Goal: Task Accomplishment & Management: Use online tool/utility

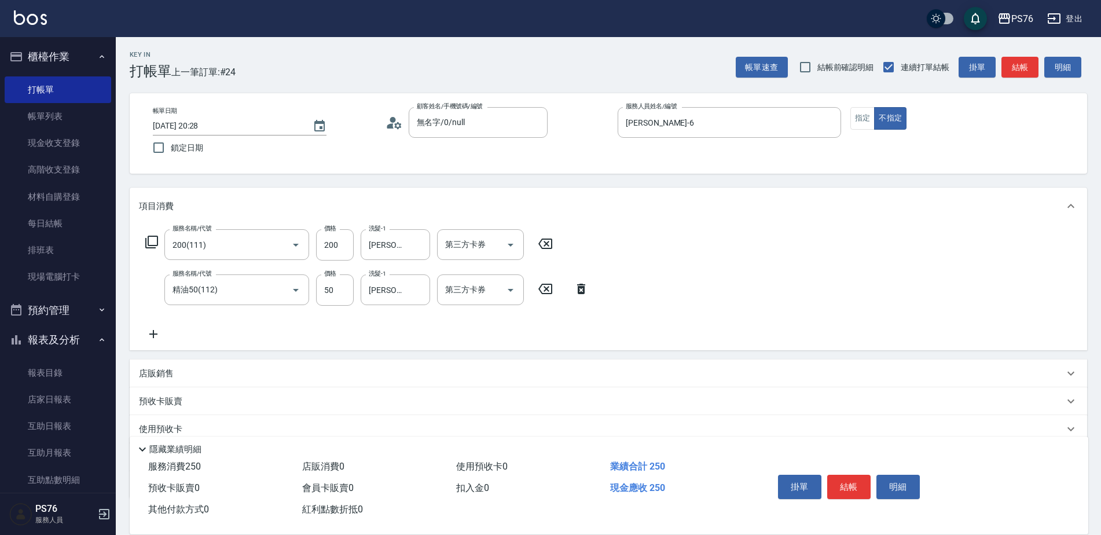
click at [254, 365] on div "店販銷售" at bounding box center [608, 373] width 957 height 28
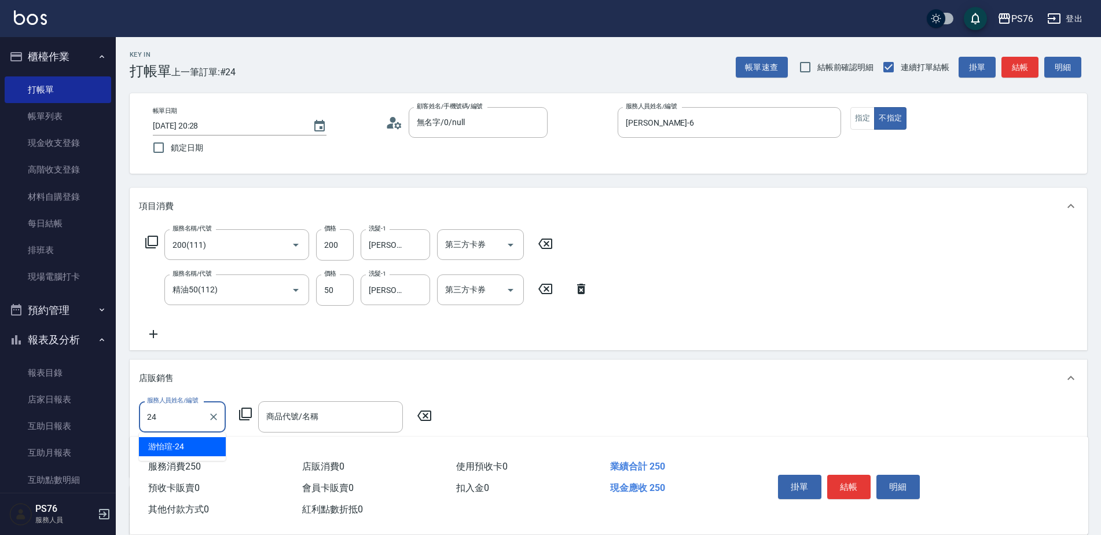
type input "[PERSON_NAME]-24"
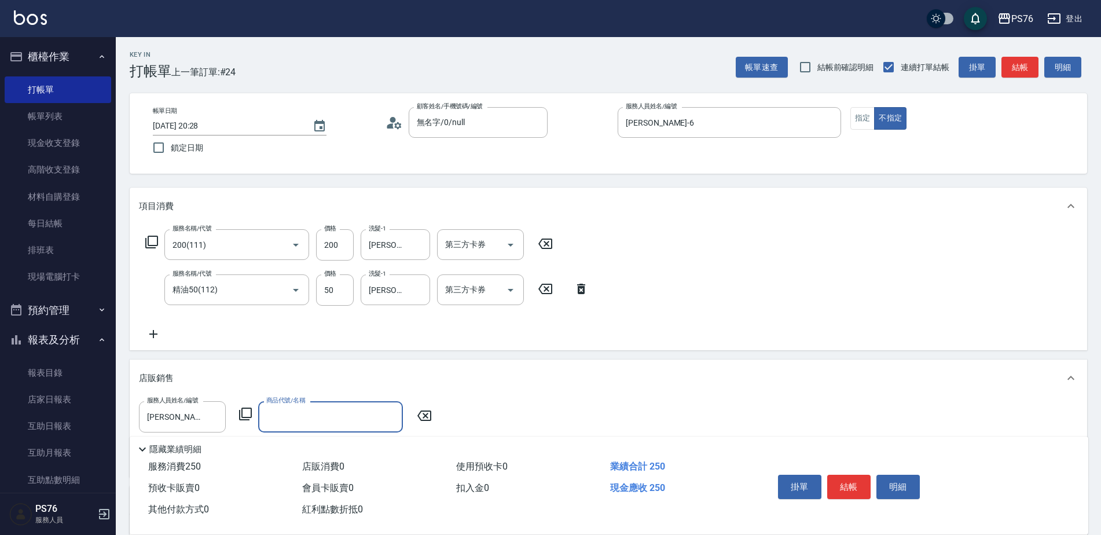
type input "6"
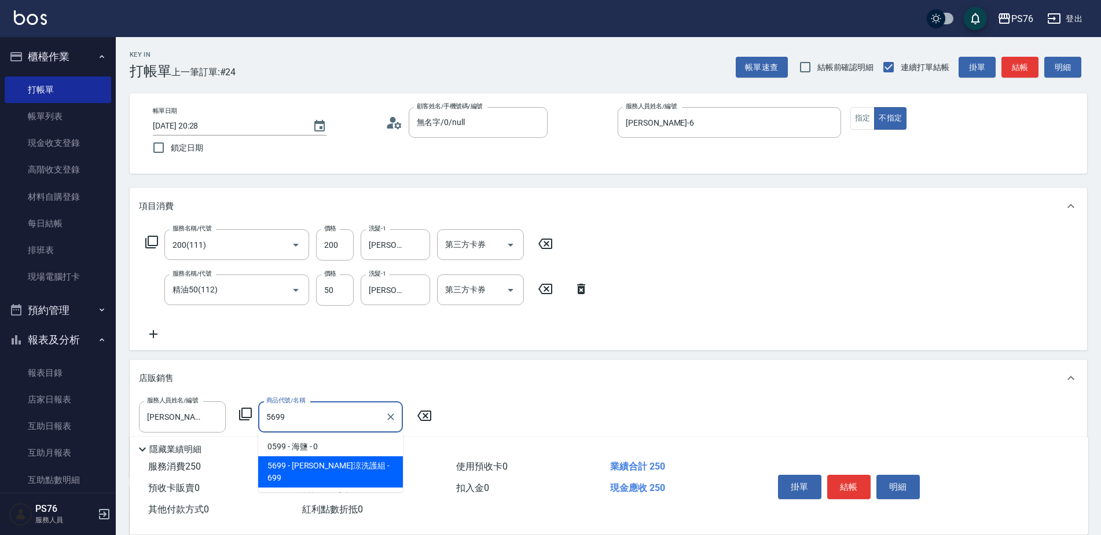
type input "[PERSON_NAME]涼洗護組"
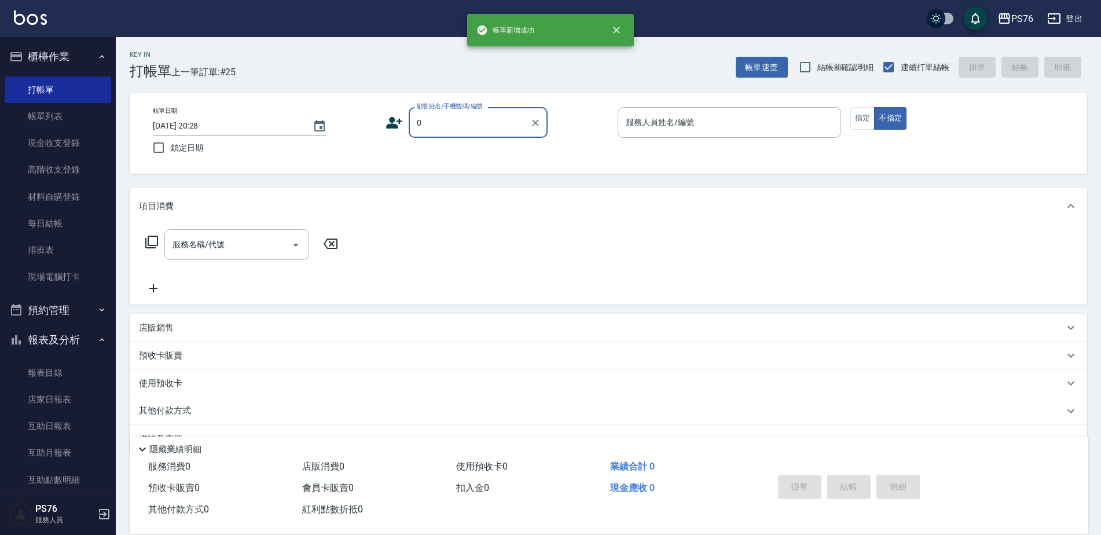
type input "無名字/0/null"
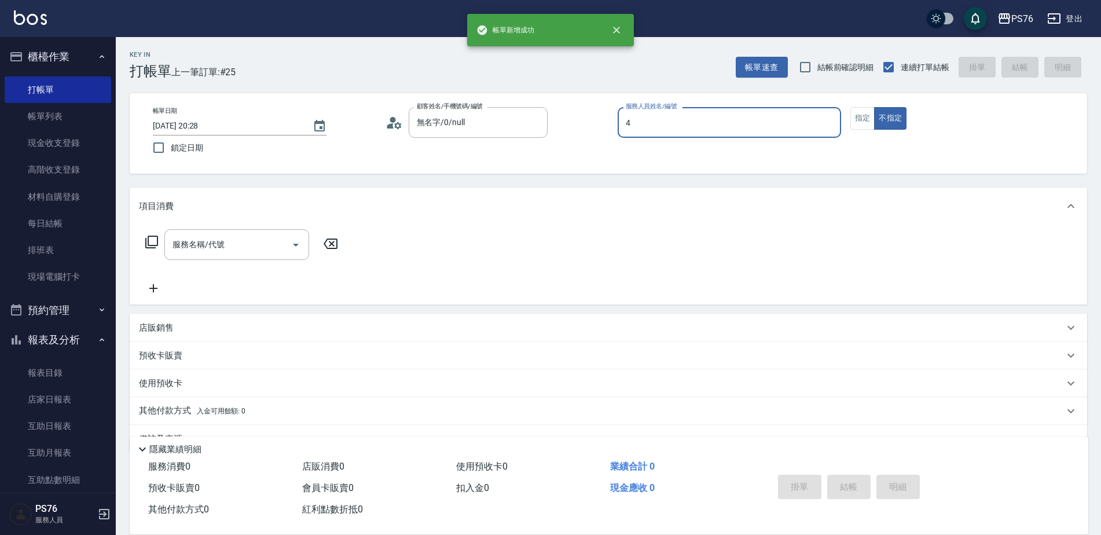
type input "[PERSON_NAME]-4"
type button "false"
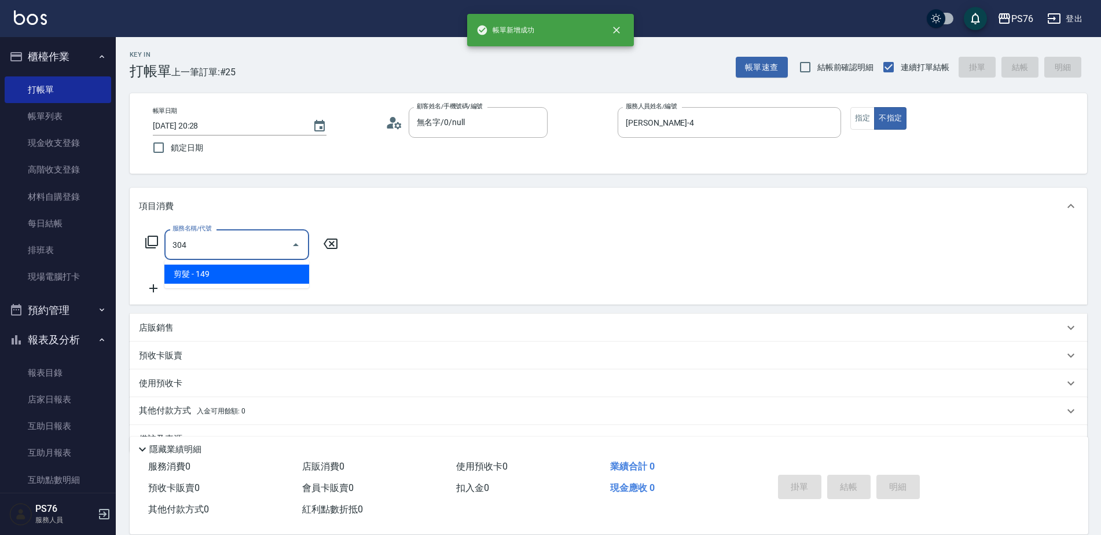
type input "剪髮(304)"
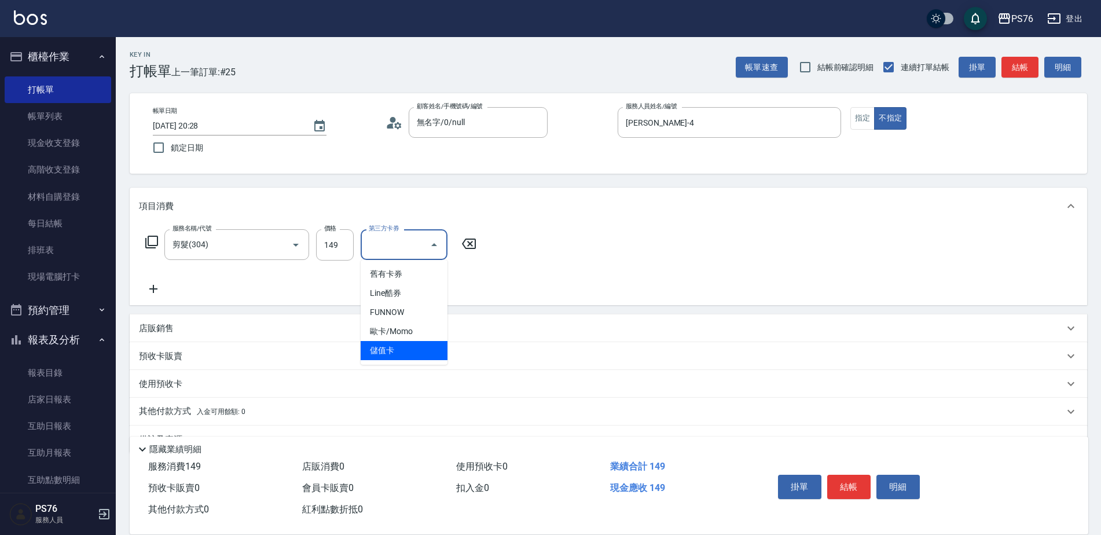
type input "儲值卡"
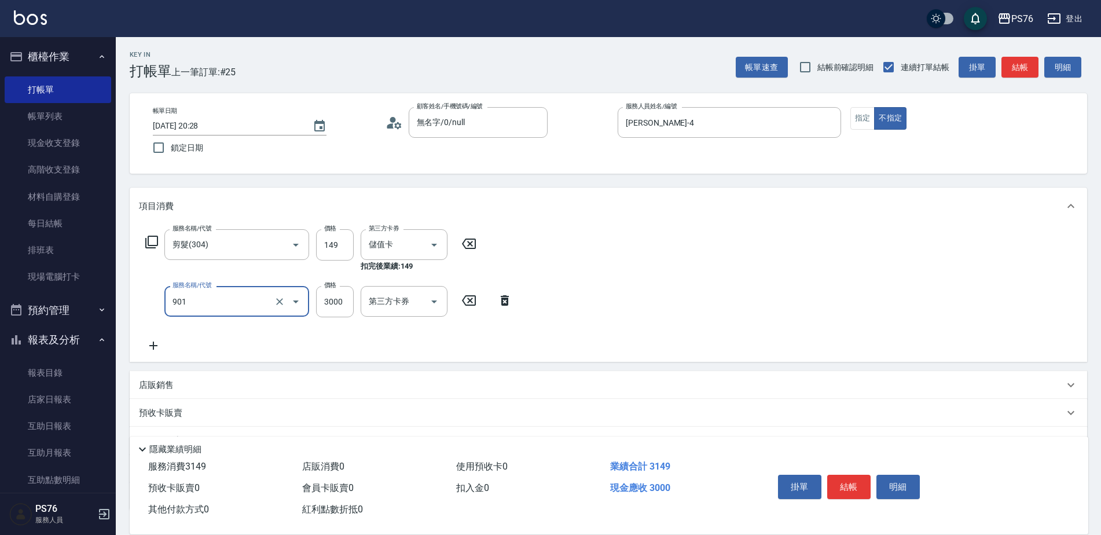
type input "儲值3000(901)"
type input "1000"
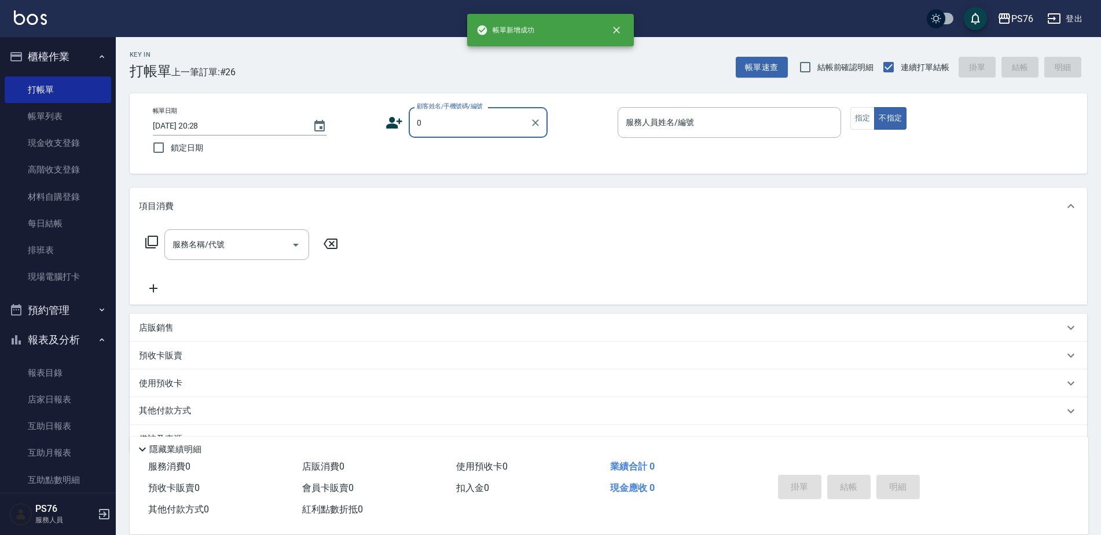
type input "無名字/0/null"
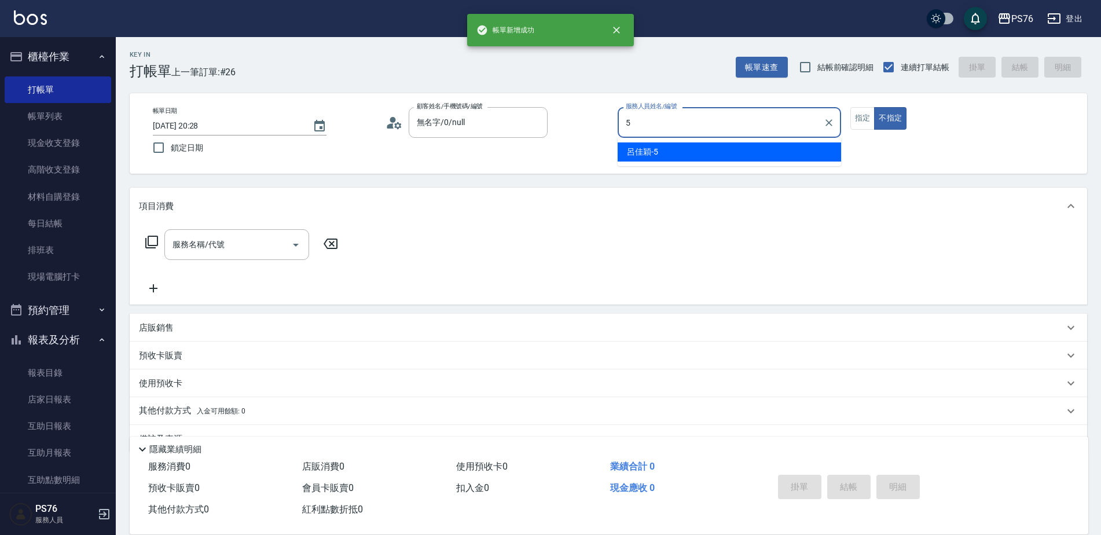
type input "[PERSON_NAME]-5"
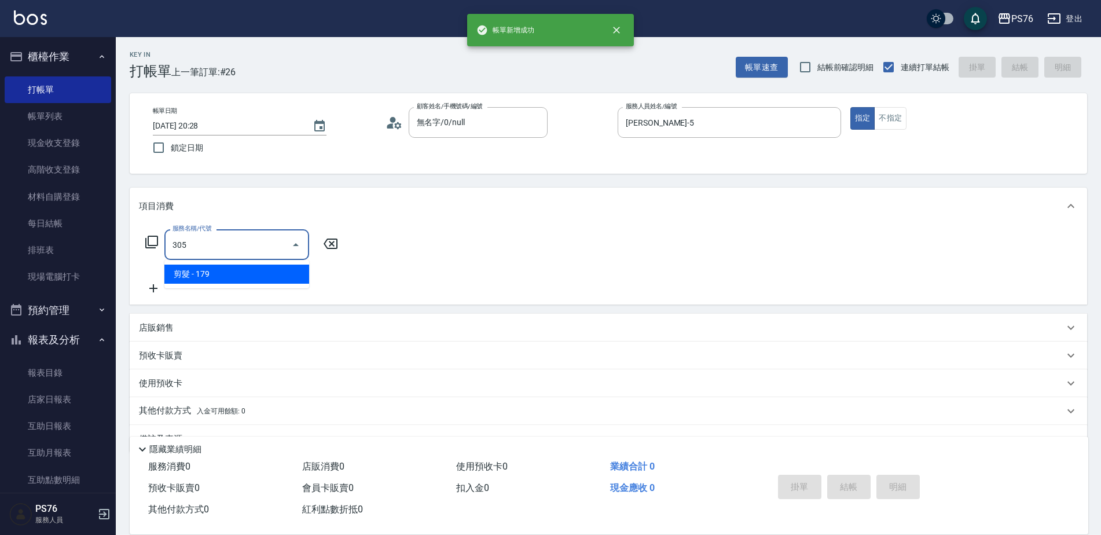
type input "剪髮(305)"
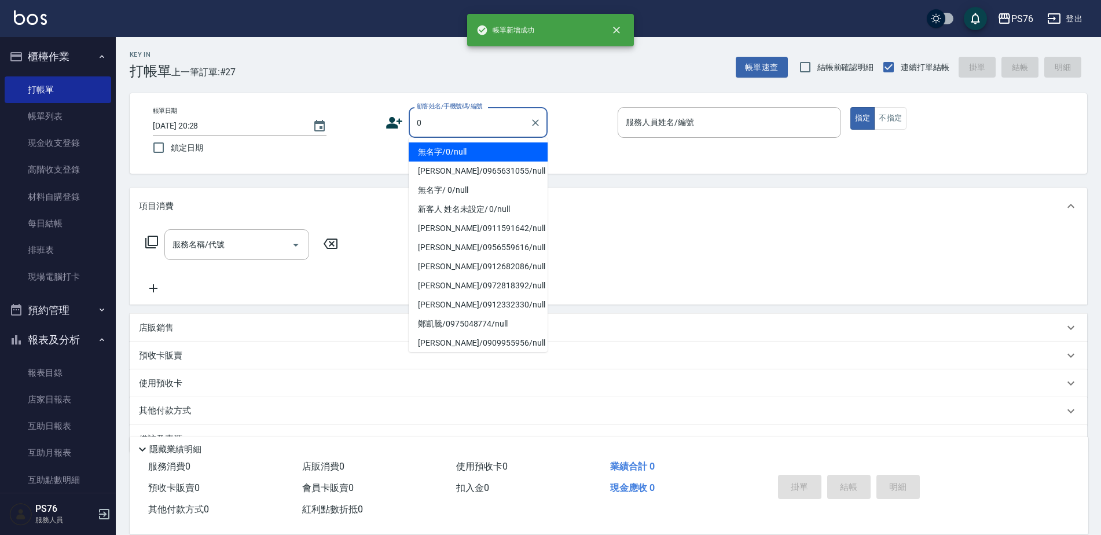
type input "無名字/0/null"
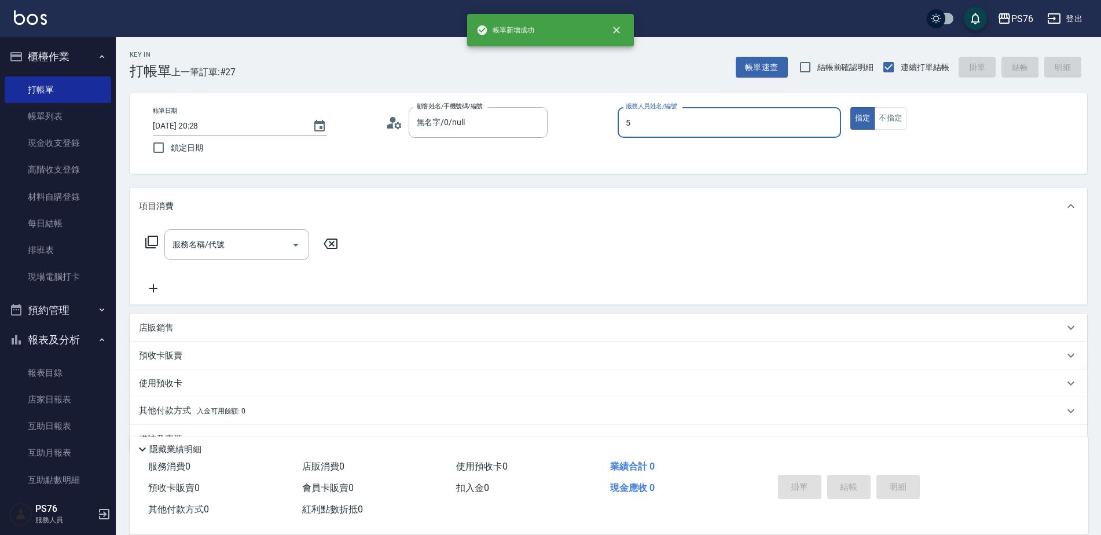
type input "[PERSON_NAME]-5"
type button "true"
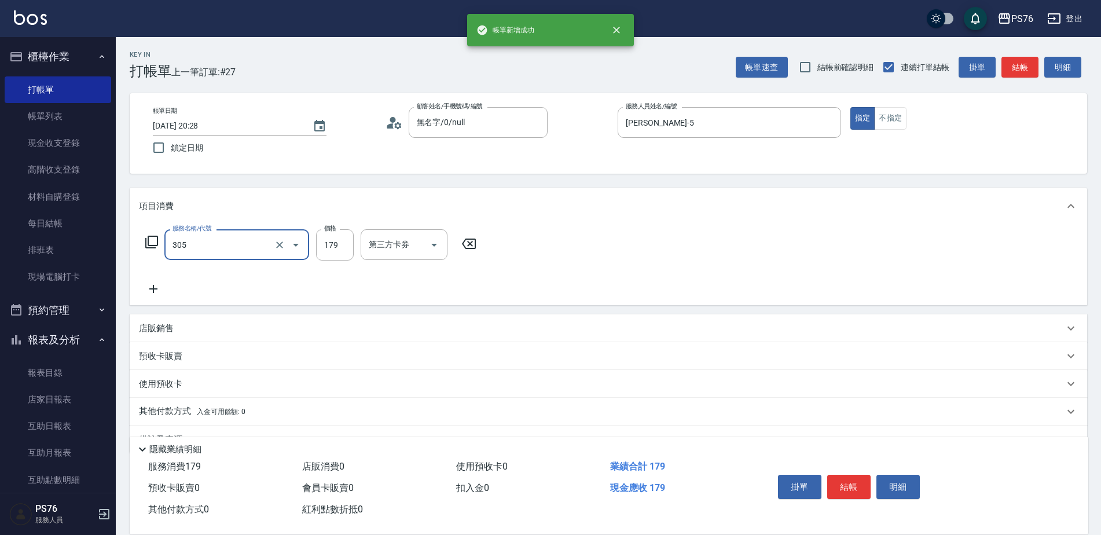
type input "剪髮(305)"
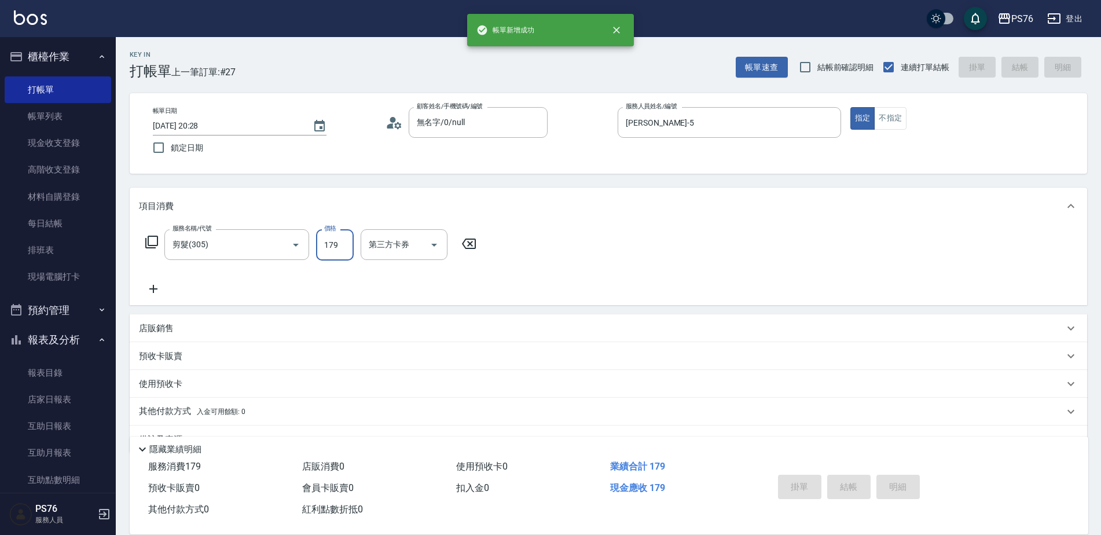
type input "[DATE] 20:29"
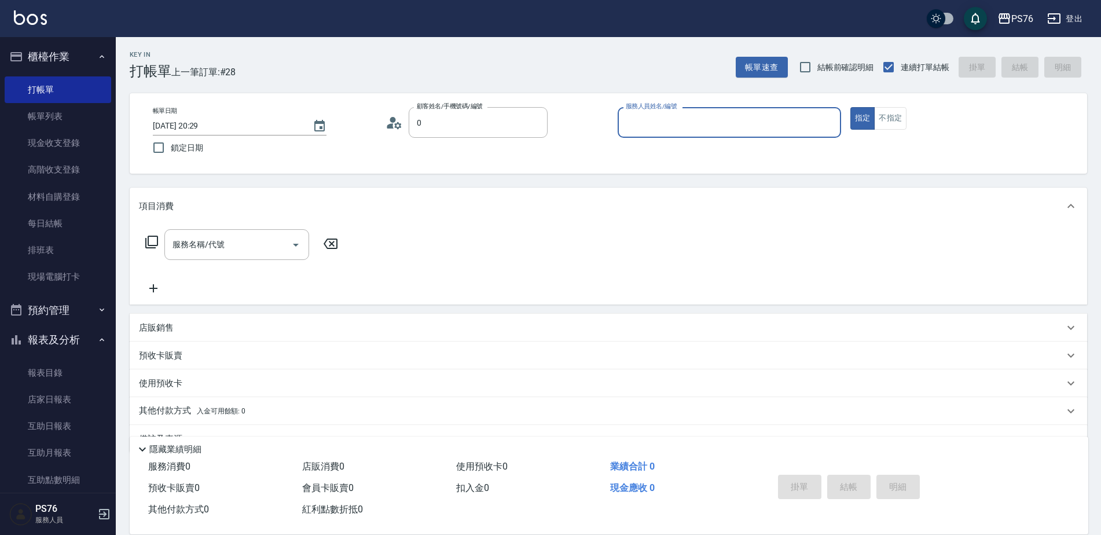
type input "無名字/0/null"
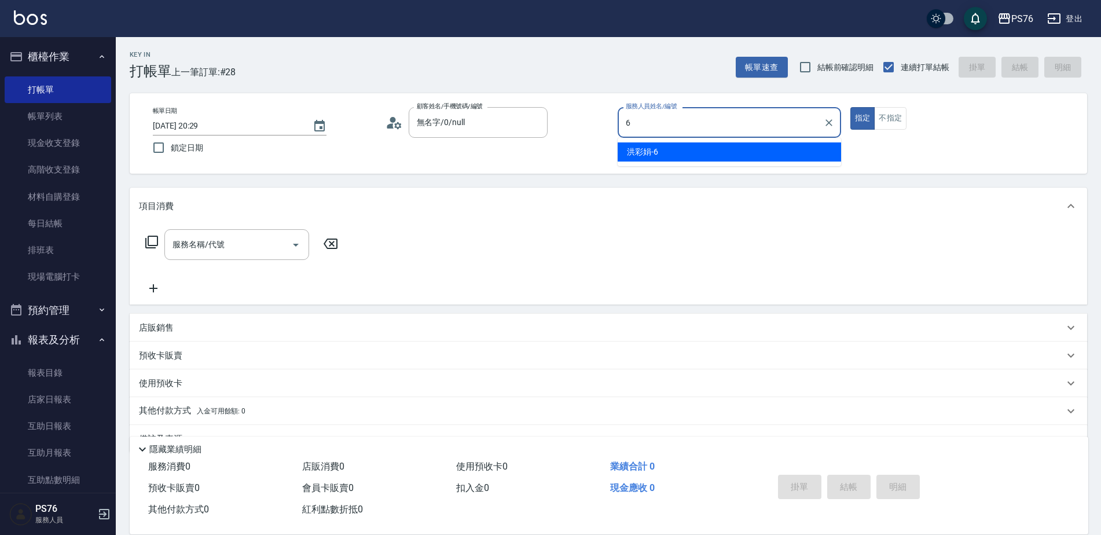
type input "[PERSON_NAME]-6"
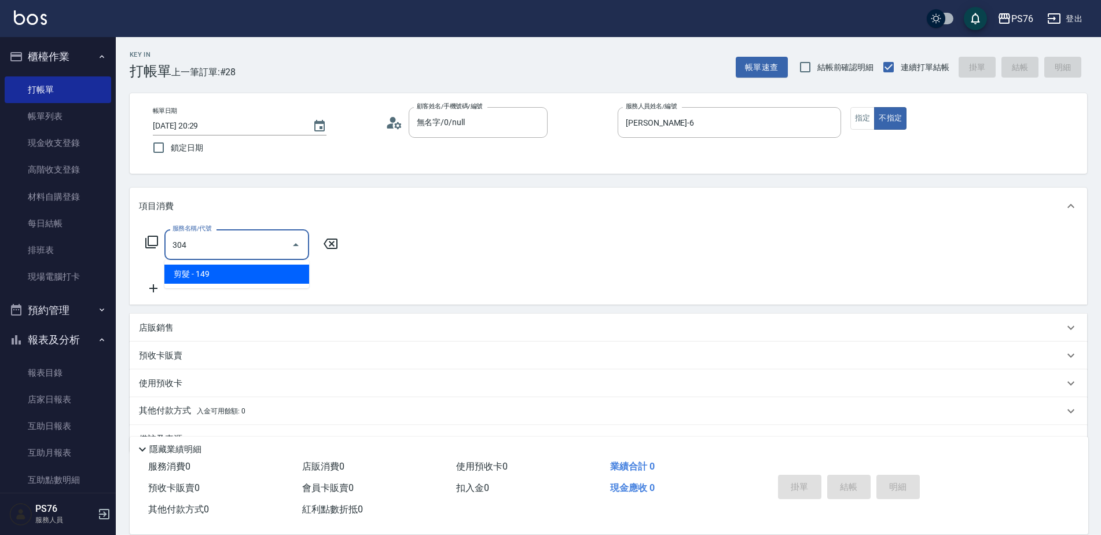
type input "剪髮(304)"
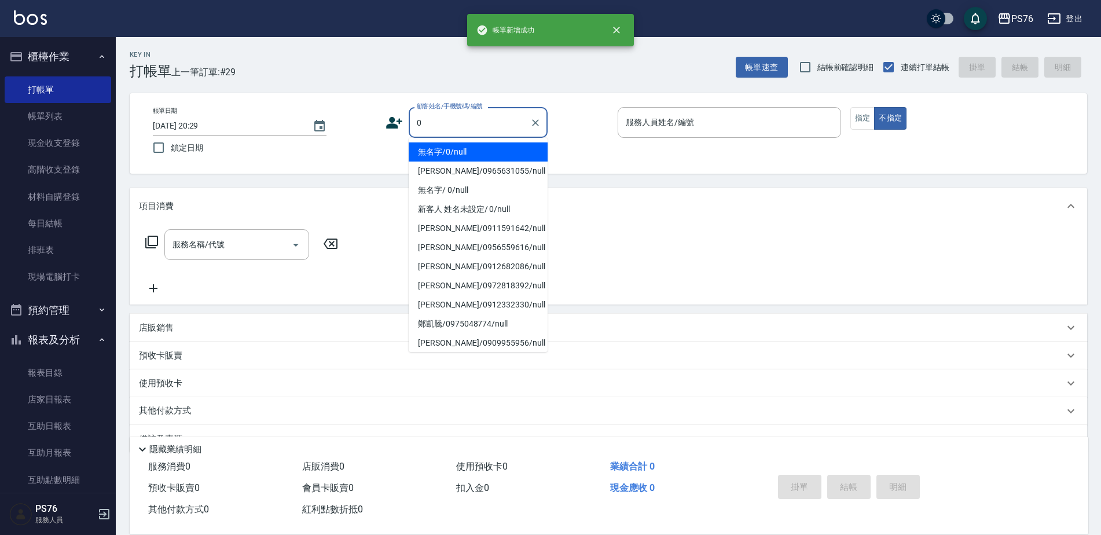
type input "無名字/0/null"
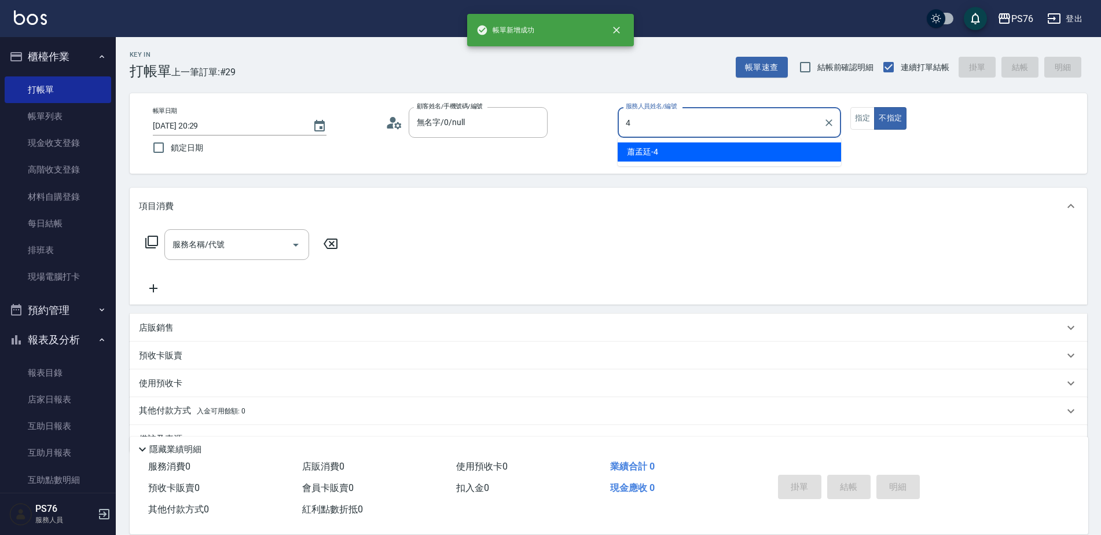
type input "[PERSON_NAME]-4"
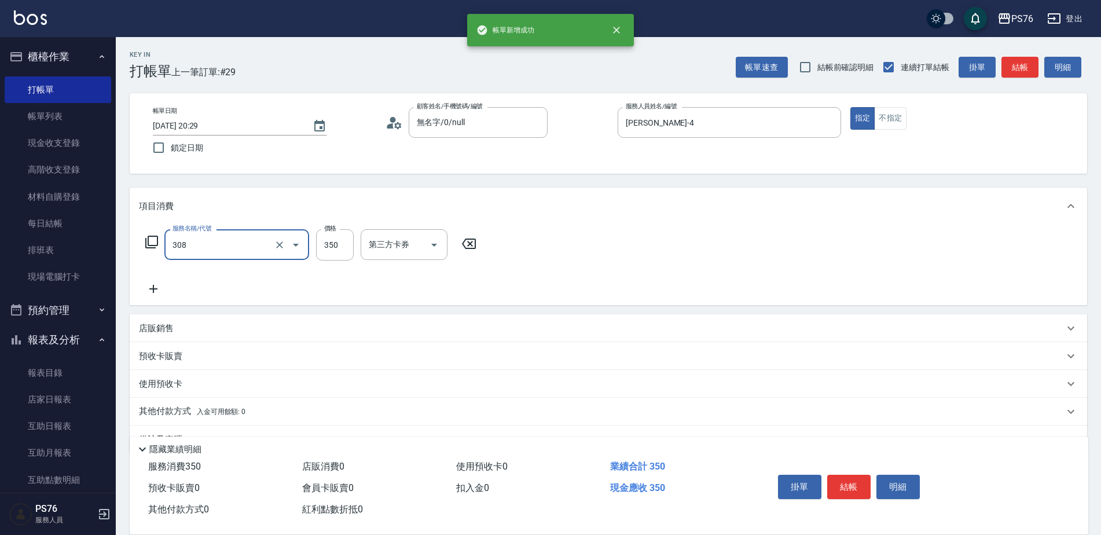
type input "洗+剪(308)"
type input "[PERSON_NAME]-4"
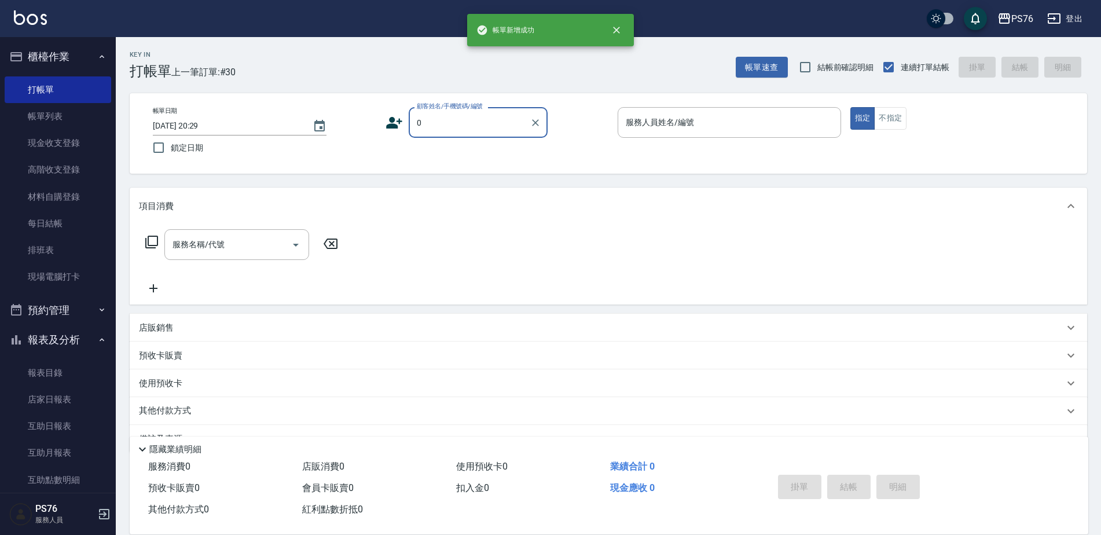
type input "無名字/0/null"
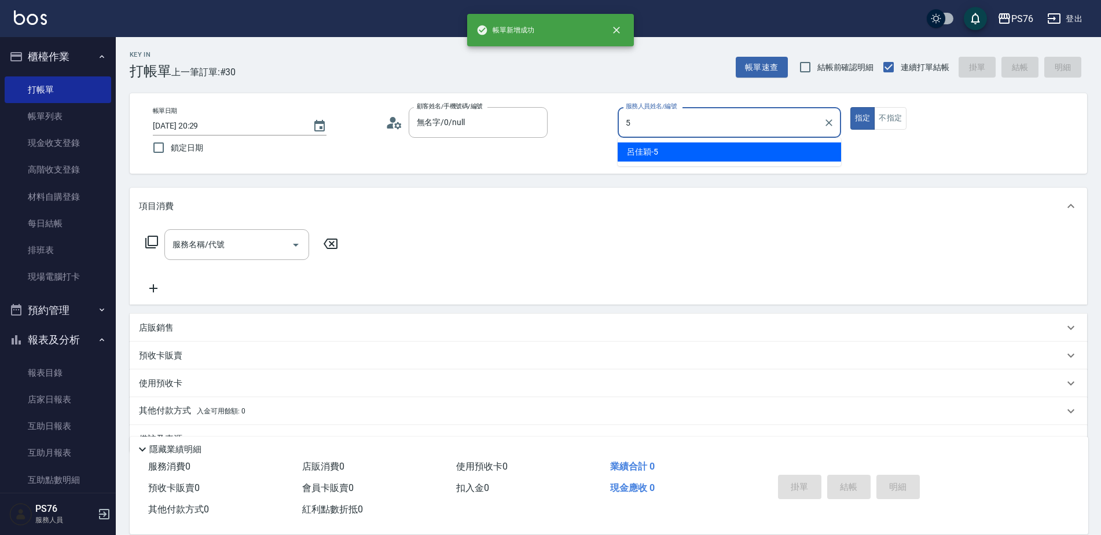
type input "[PERSON_NAME]-5"
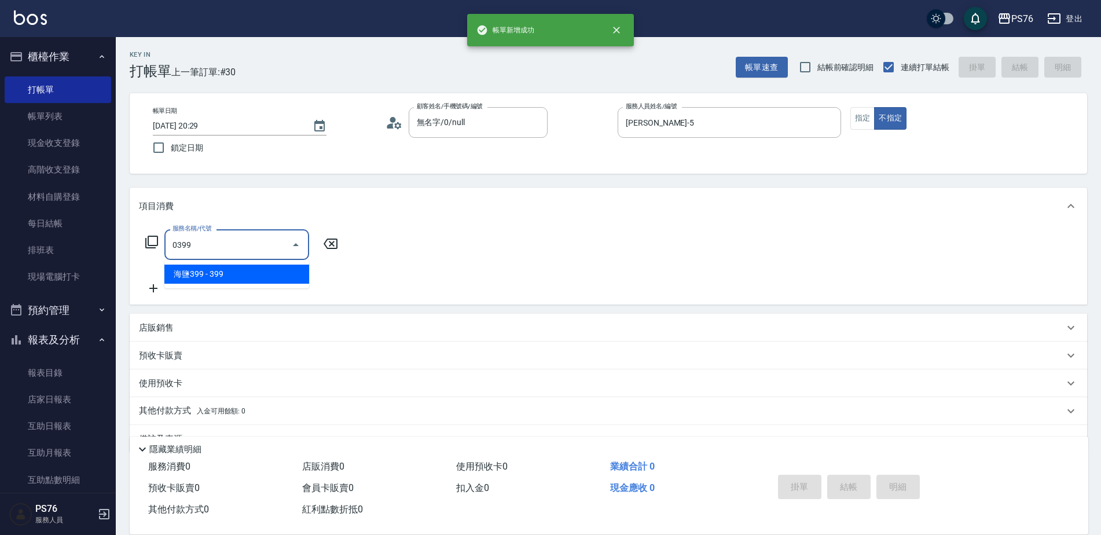
type input "海鹽399(0399)"
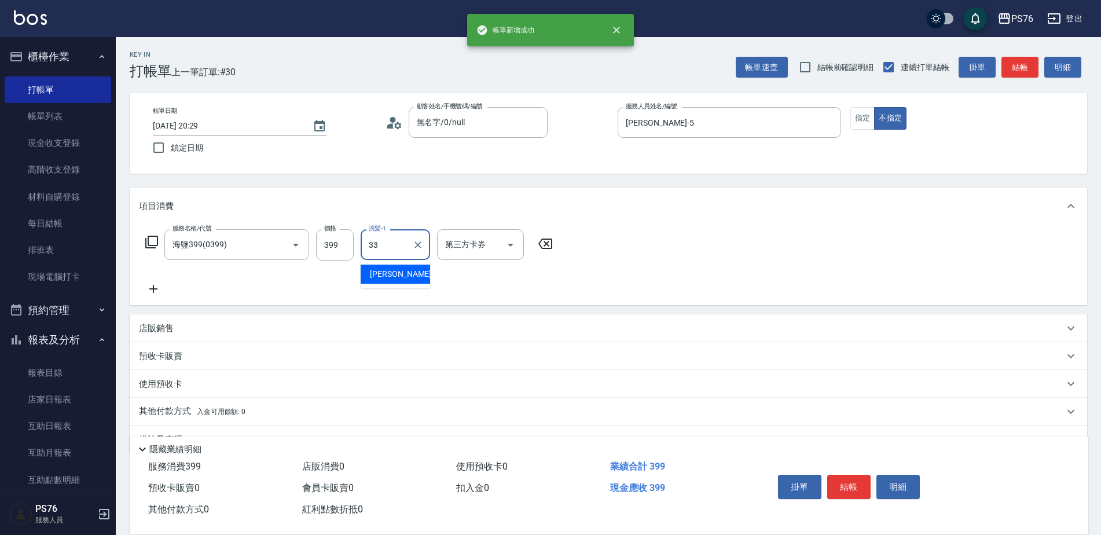
type input "[PERSON_NAME]33"
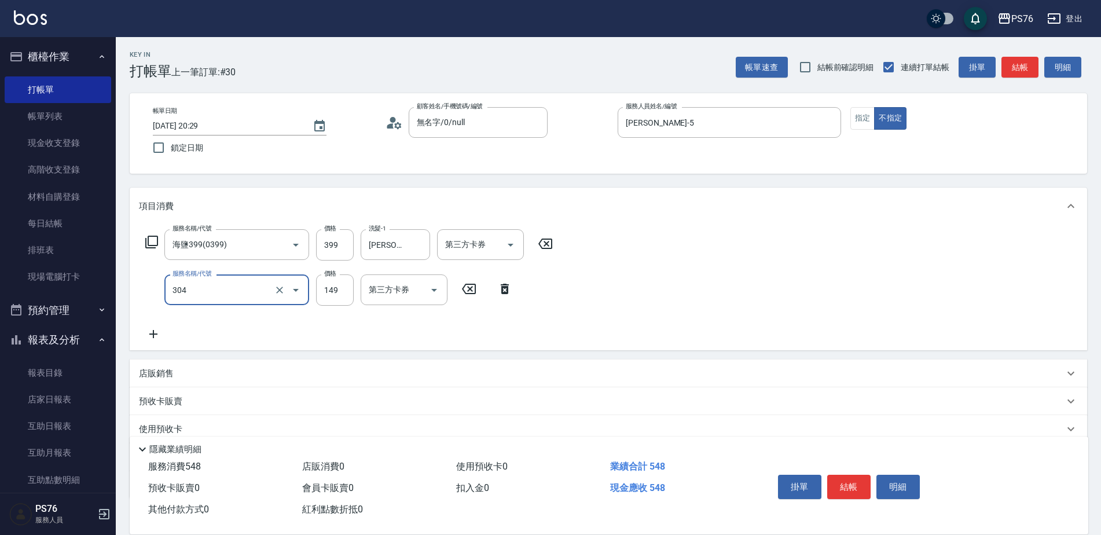
type input "剪髮(304)"
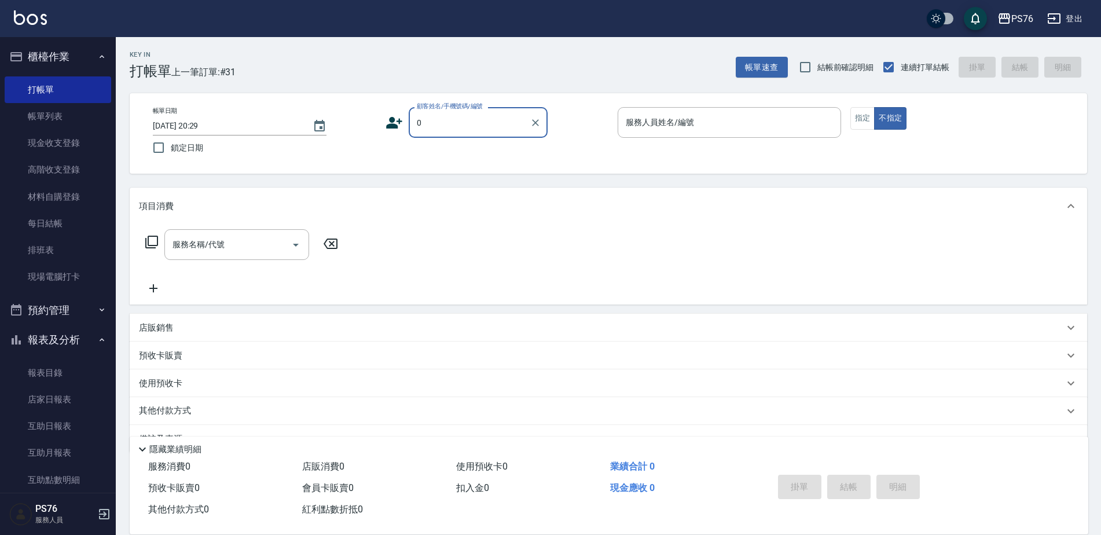
type input "無名字/0/null"
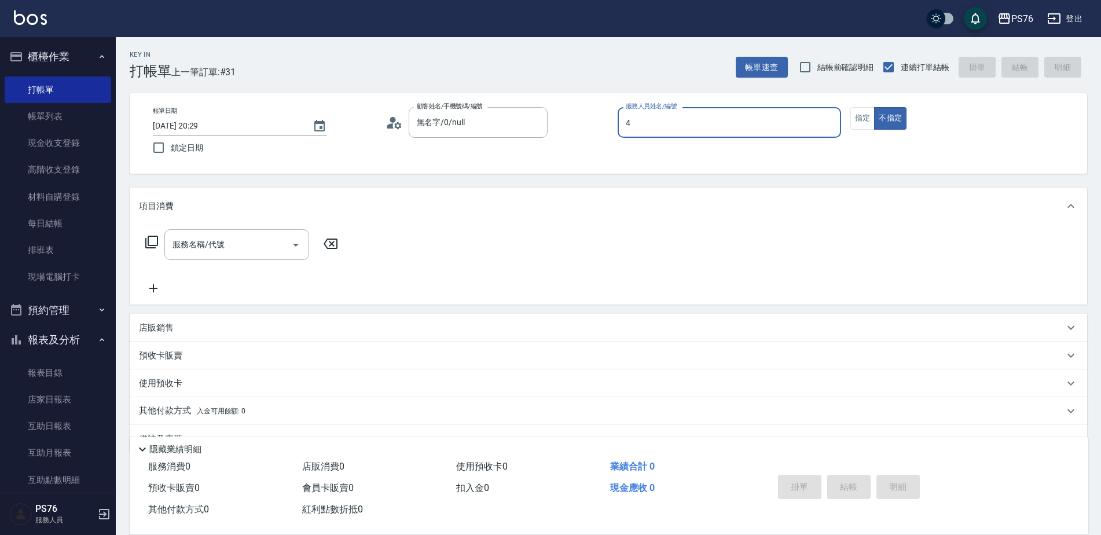
type input "[PERSON_NAME]-4"
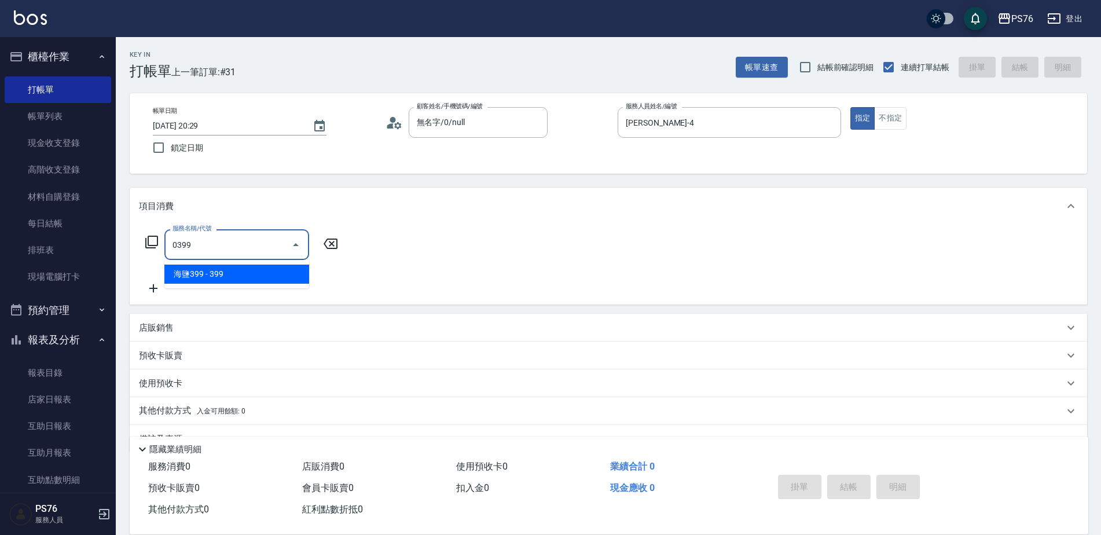
type input "海鹽399(0399)"
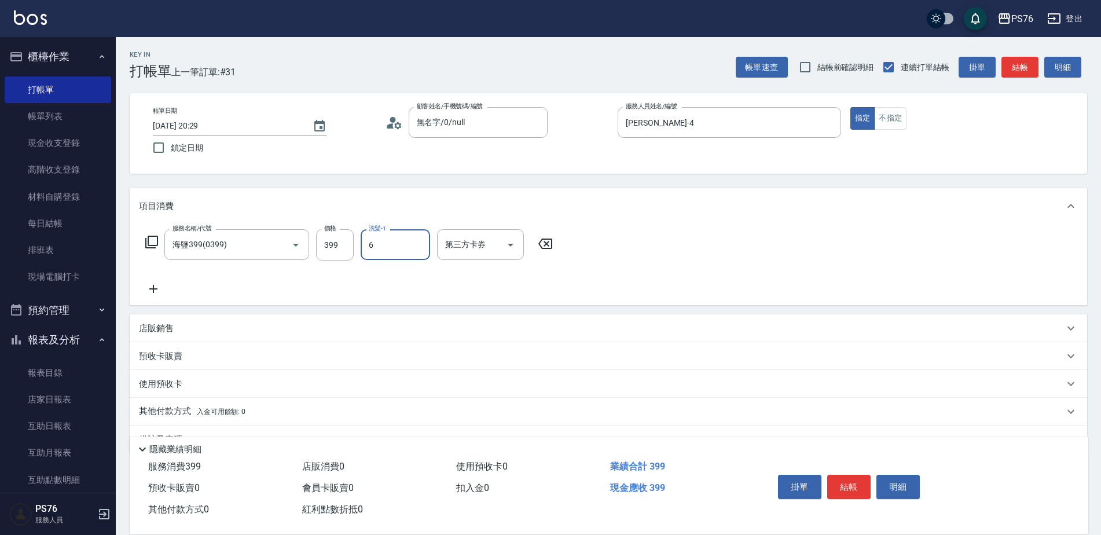
type input "[PERSON_NAME]-6"
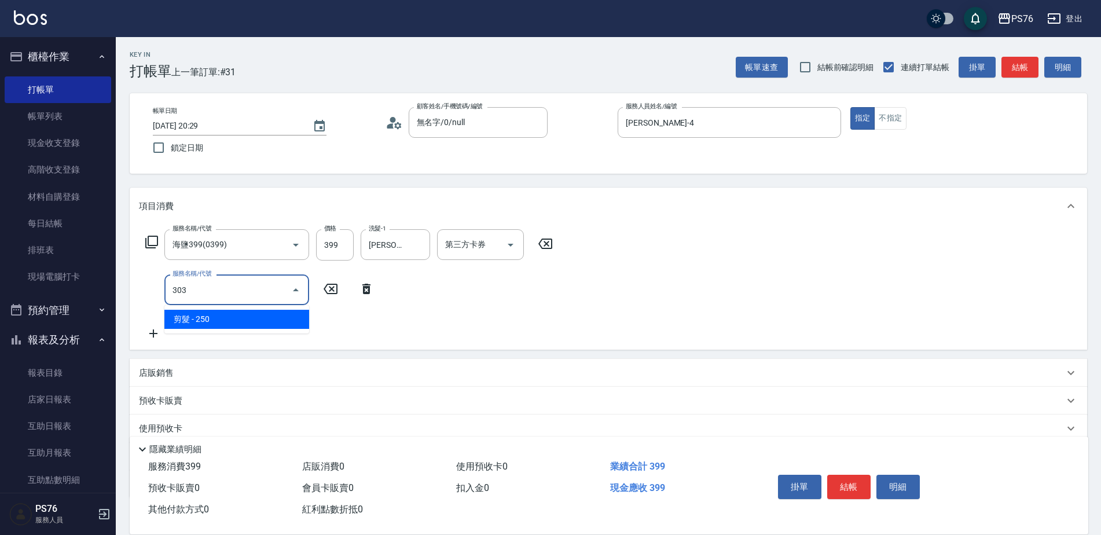
type input "剪髮(303)"
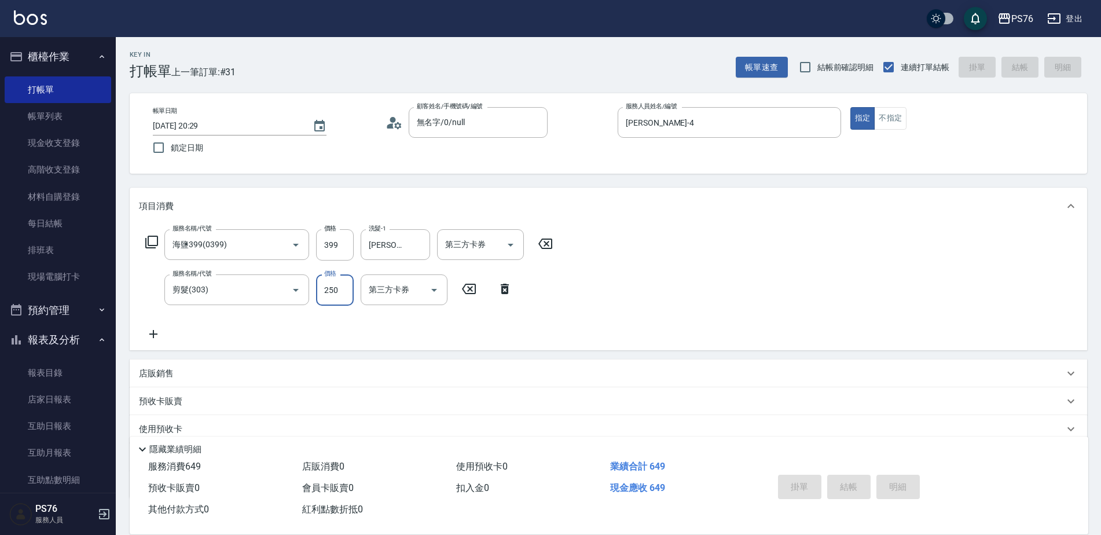
type input "[DATE] 20:48"
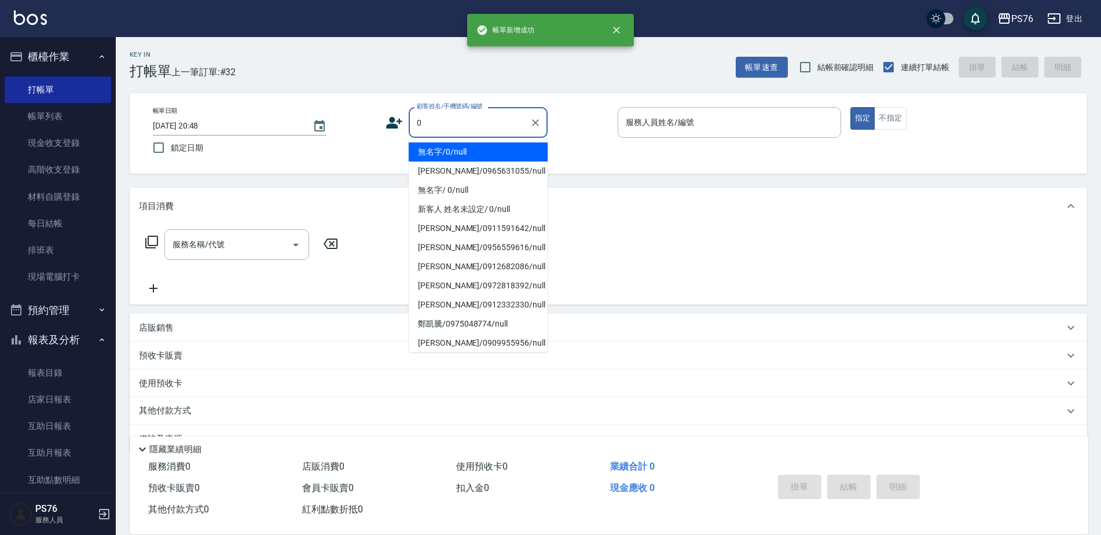
type input "無名字/0/null"
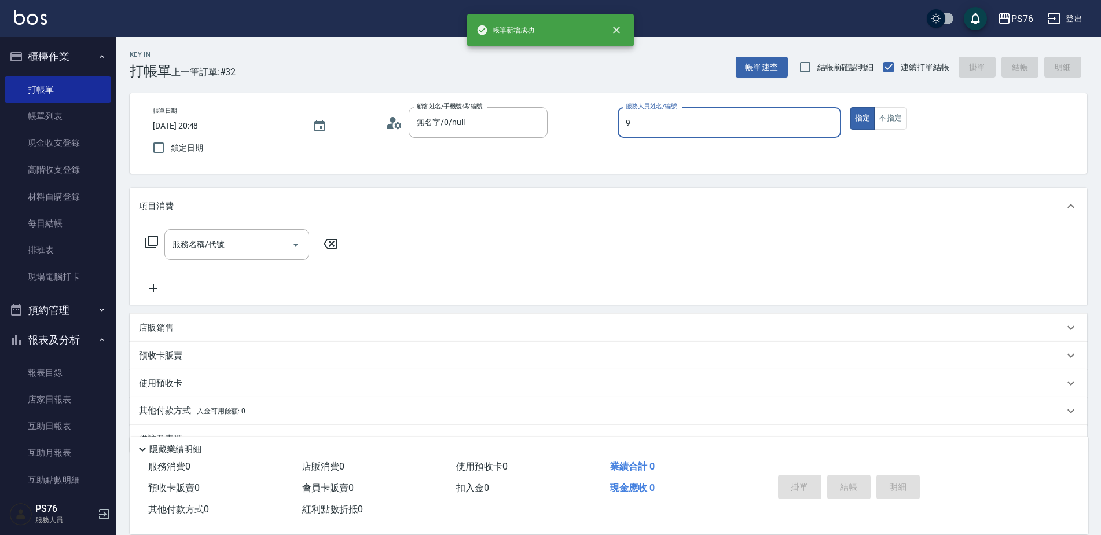
type input "[PERSON_NAME]-9"
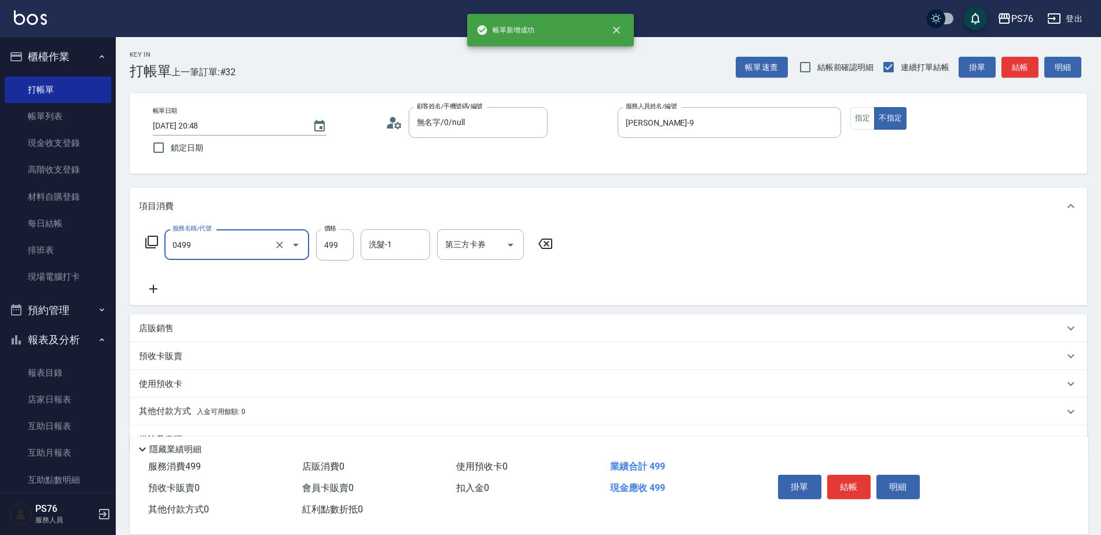
type input "[PERSON_NAME]499(0499)"
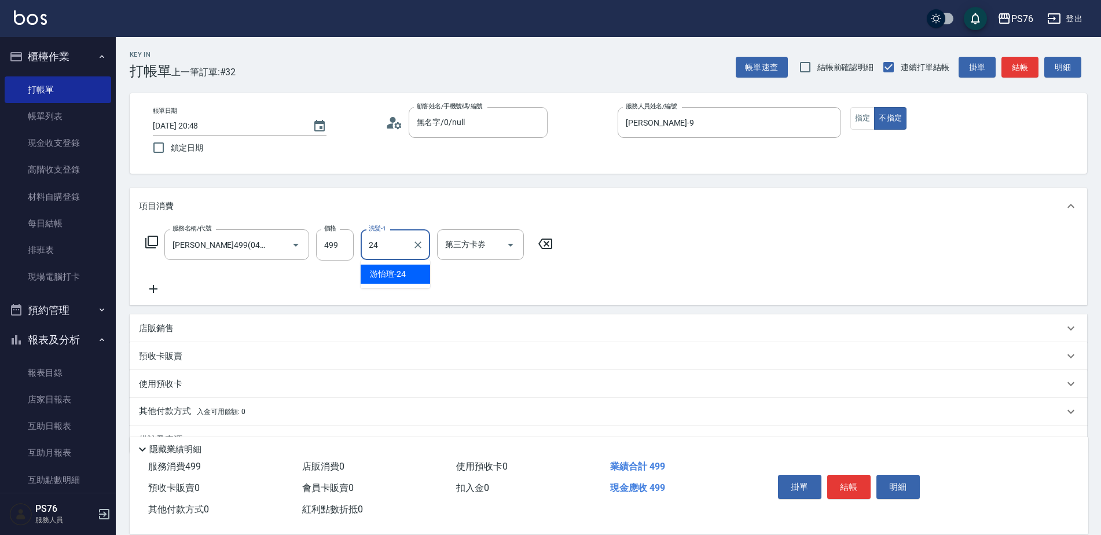
type input "[PERSON_NAME]-24"
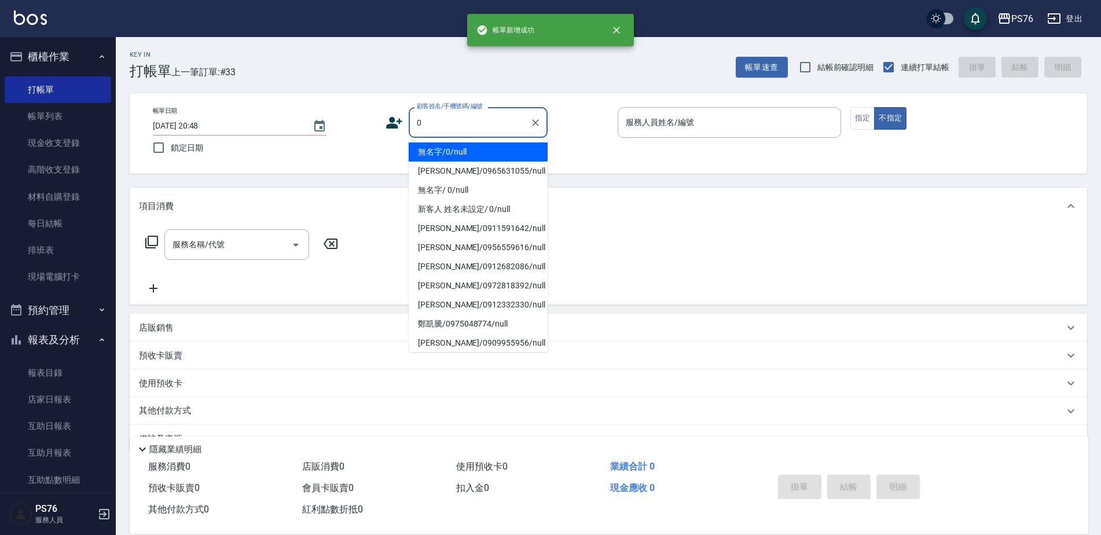
type input "無名字/0/null"
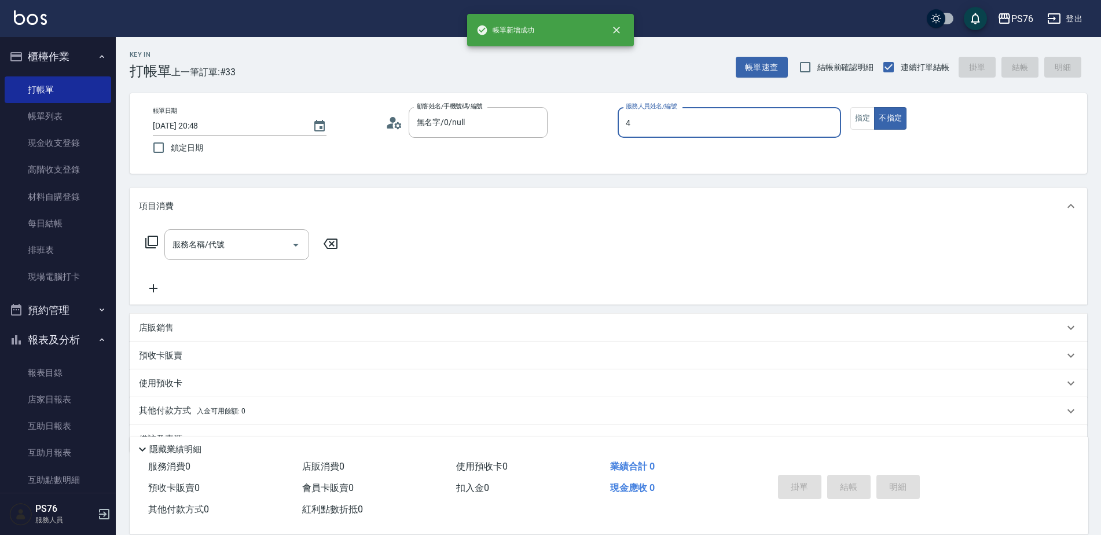
type input "[PERSON_NAME]-4"
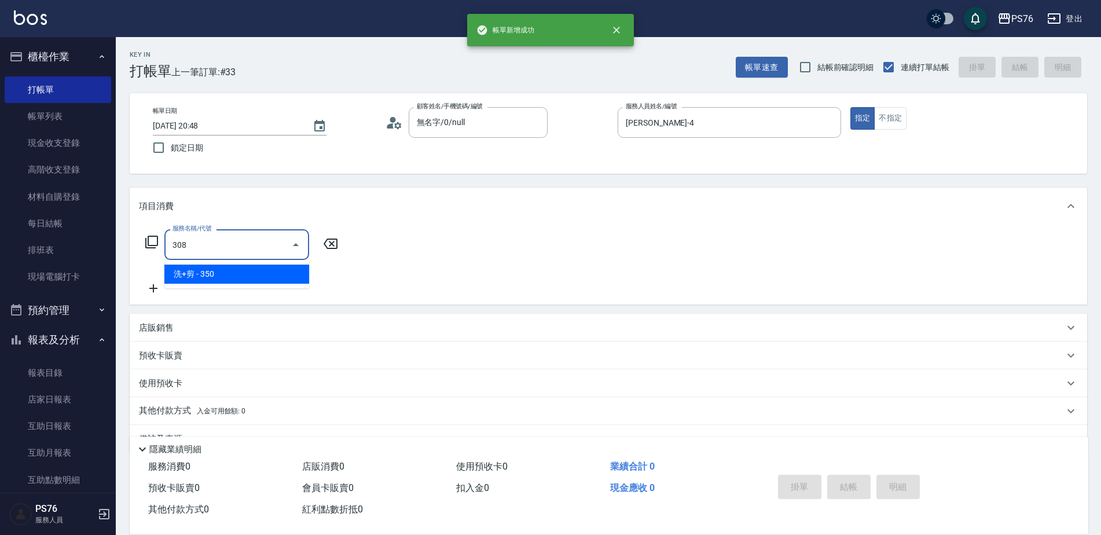
type input "洗+剪(308)"
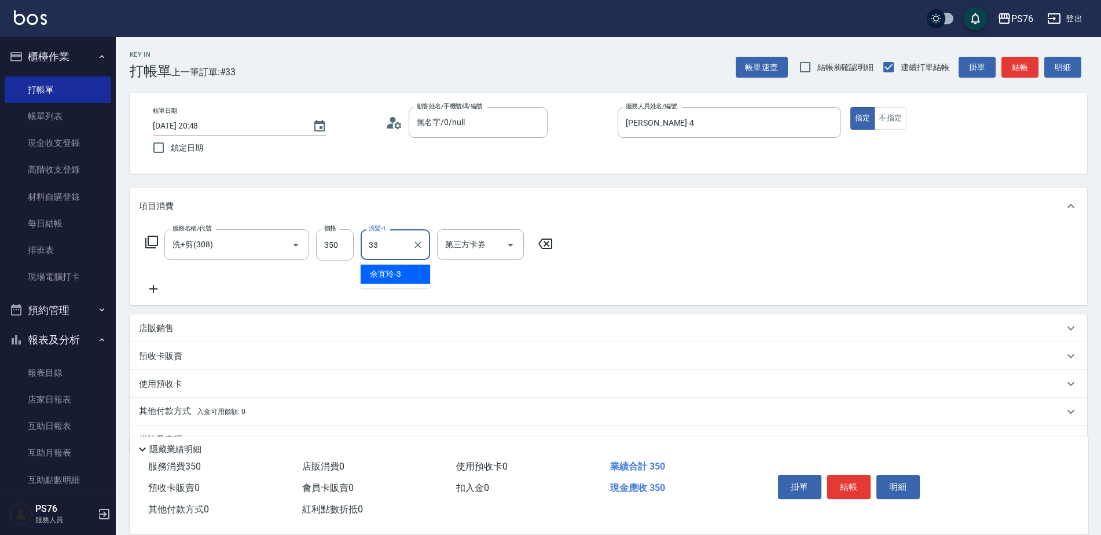
type input "[PERSON_NAME]33"
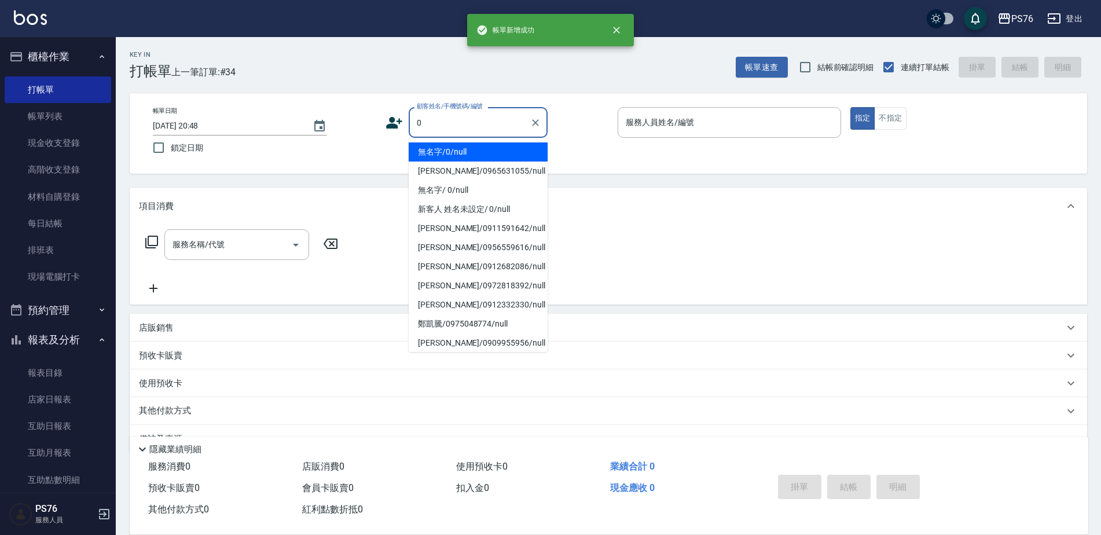
type input "無名字/0/null"
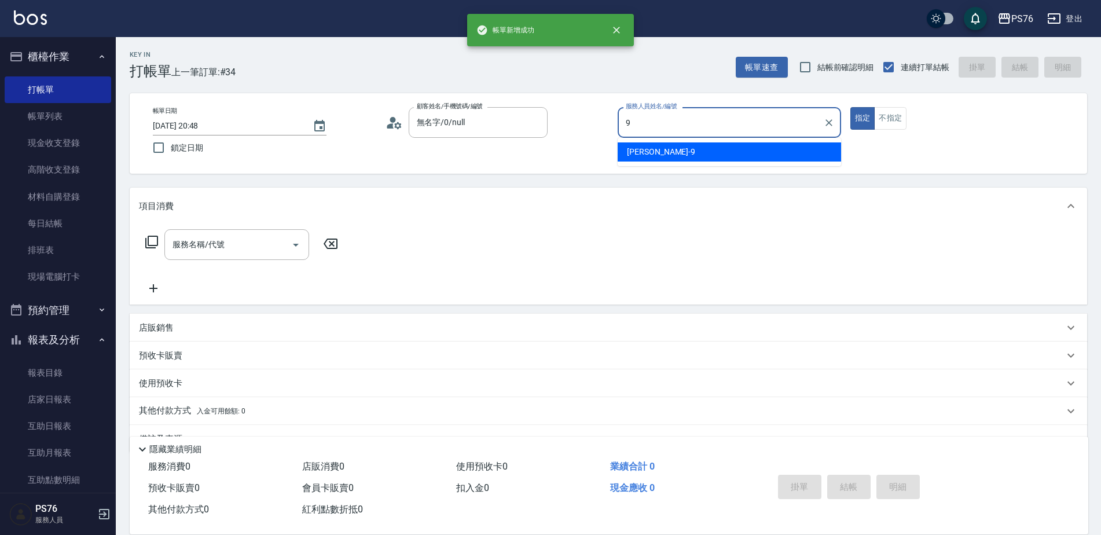
type input "[PERSON_NAME]-9"
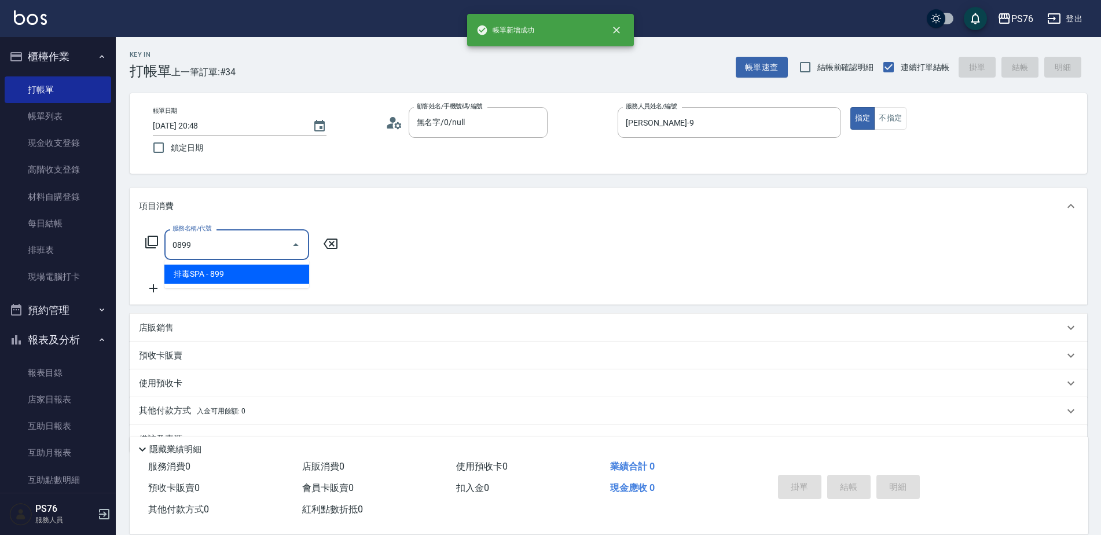
type input "排毒SPA(0899)"
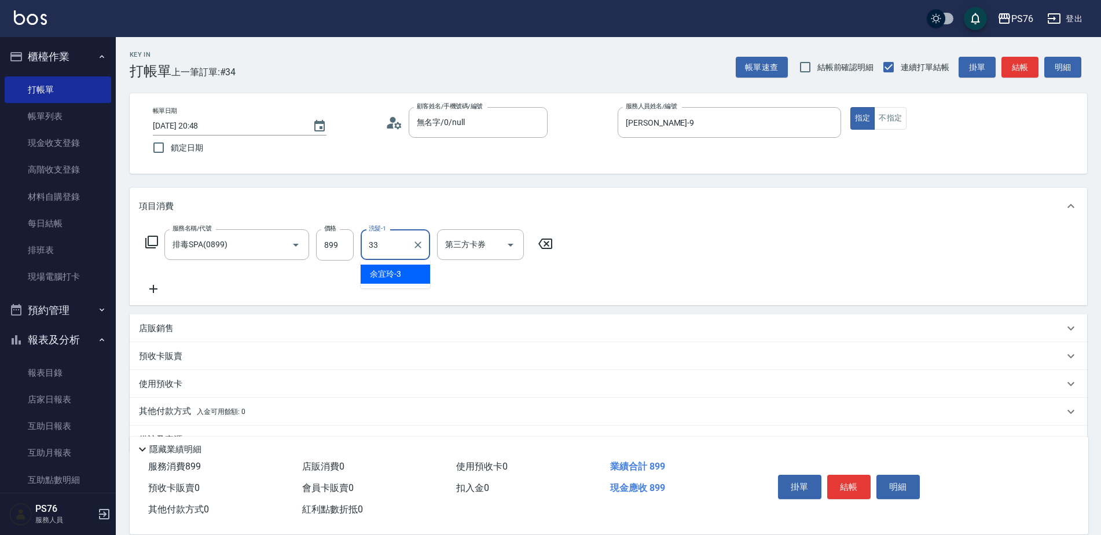
type input "[PERSON_NAME]33"
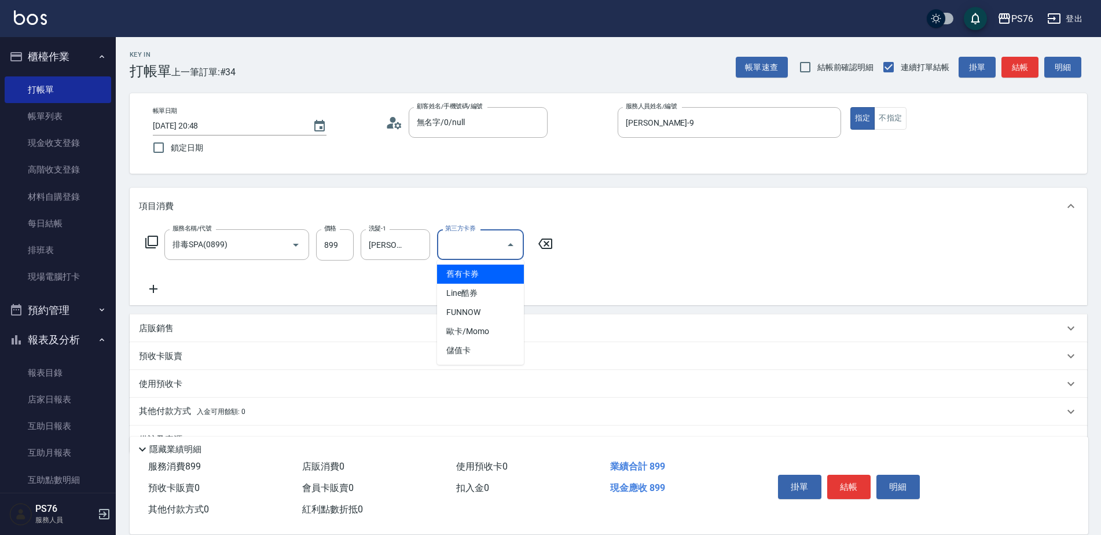
type input "儲值卡"
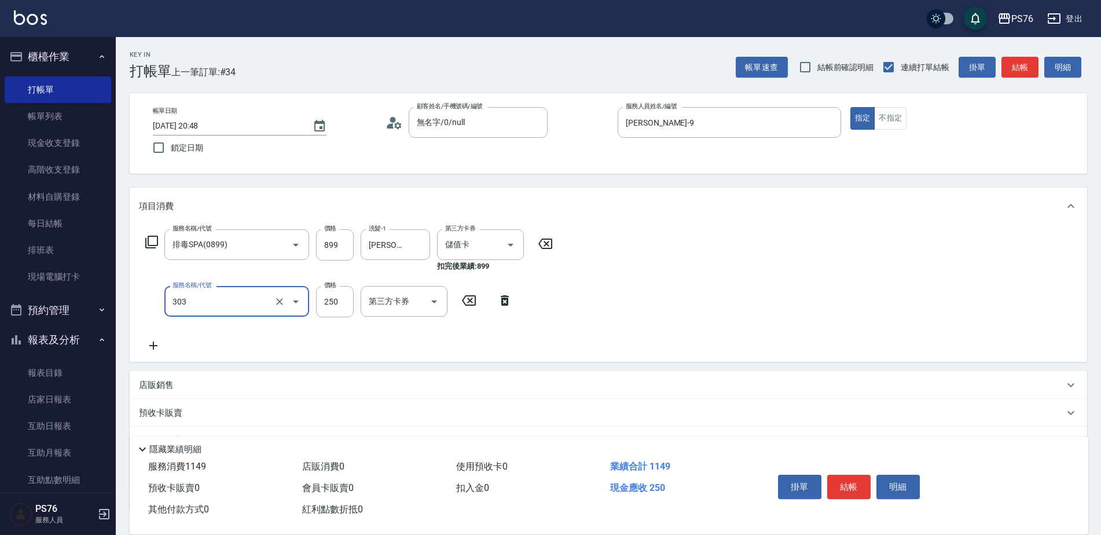
type input "剪髮(303)"
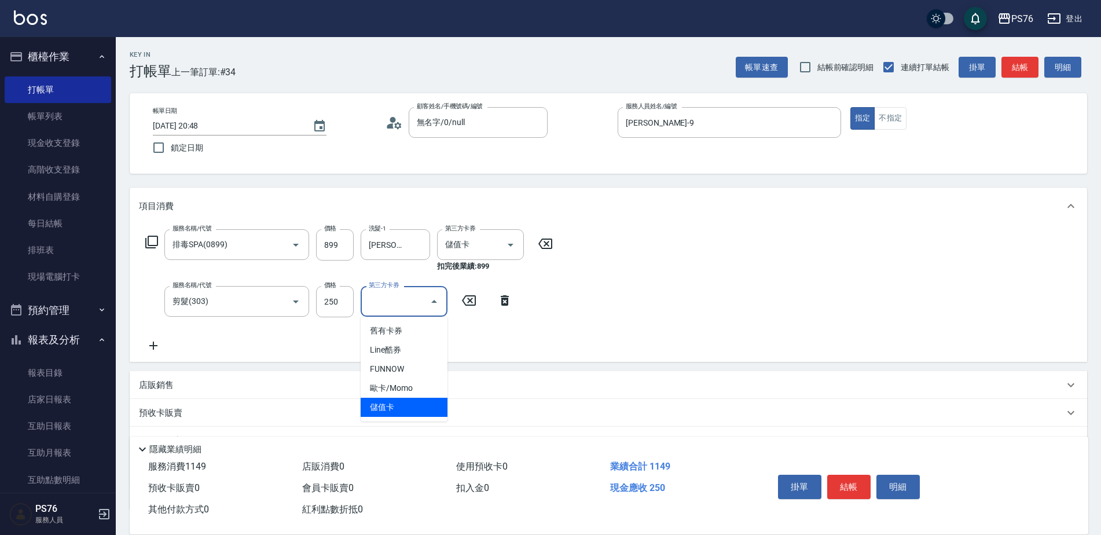
type input "儲值卡"
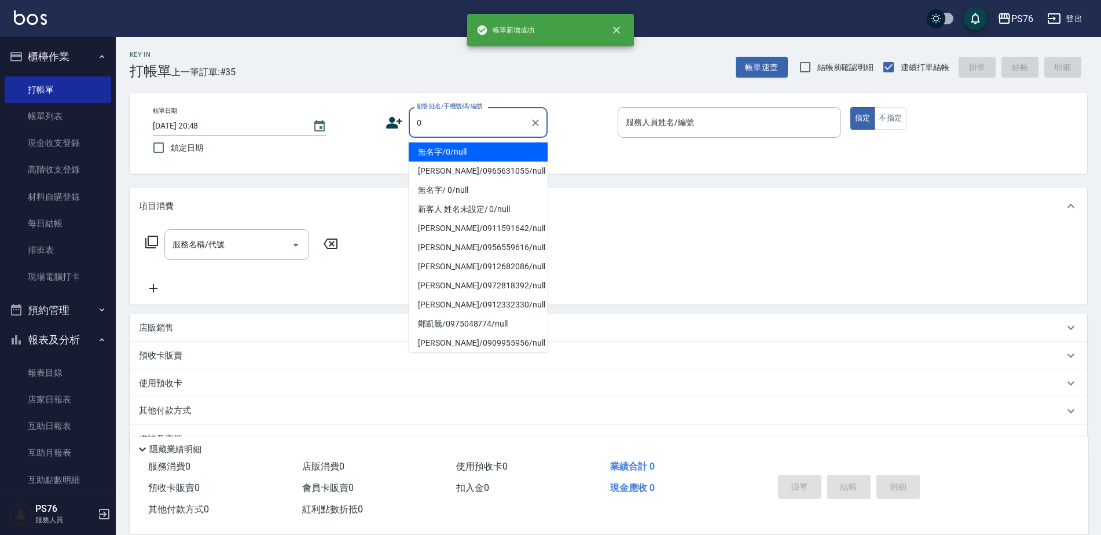
type input "無名字/0/null"
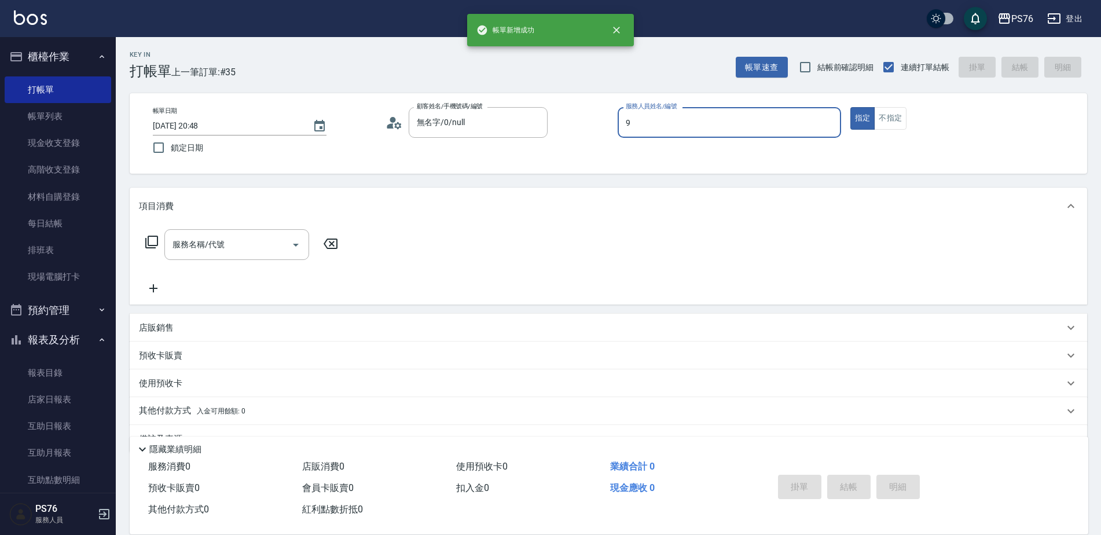
type input "[PERSON_NAME]-9"
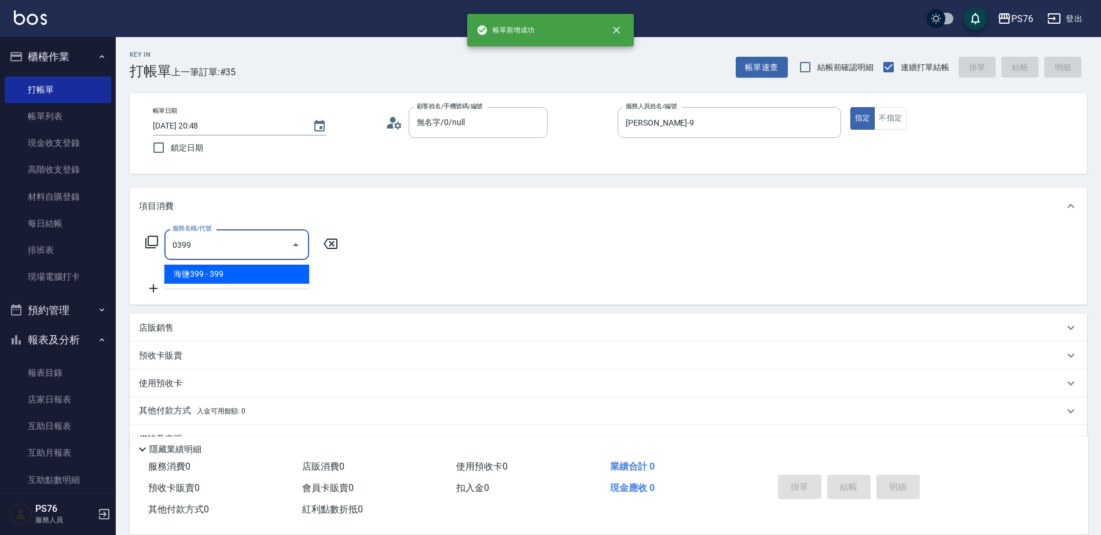
type input "海鹽399(0399)"
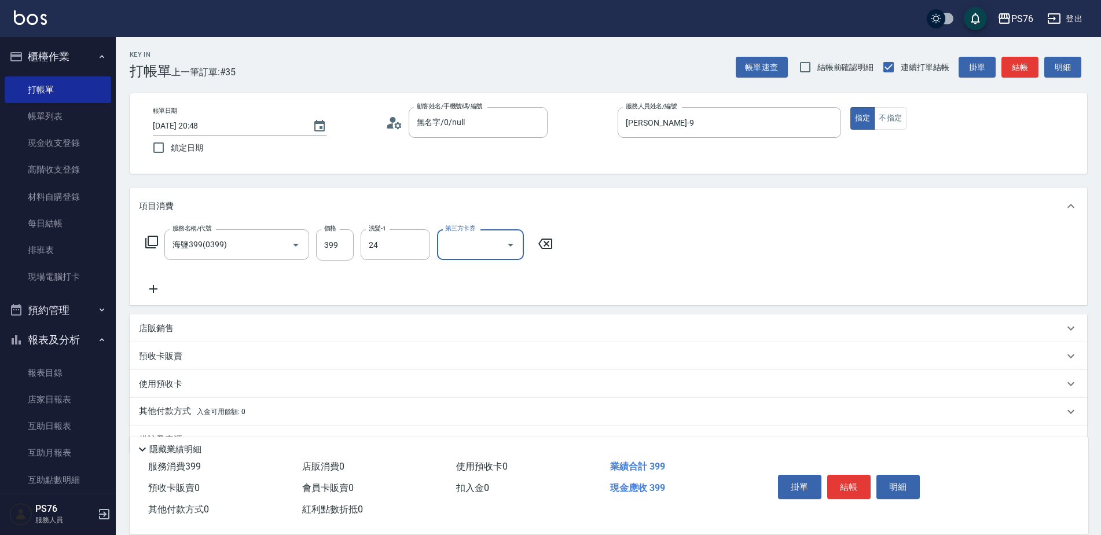
type input "[PERSON_NAME]-24"
type input "儲值卡"
